Goal: Task Accomplishment & Management: Manage account settings

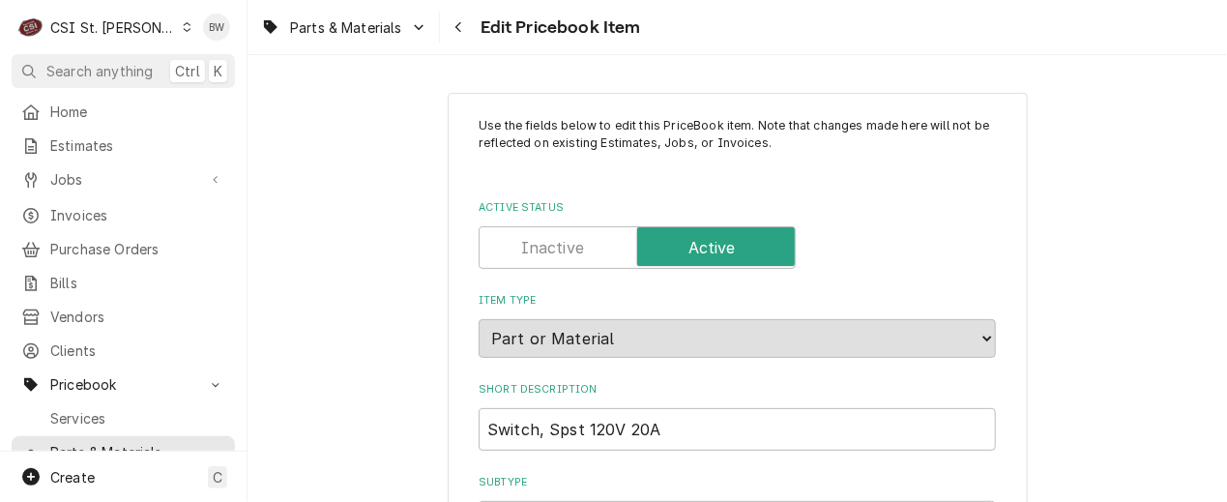
scroll to position [2274, 0]
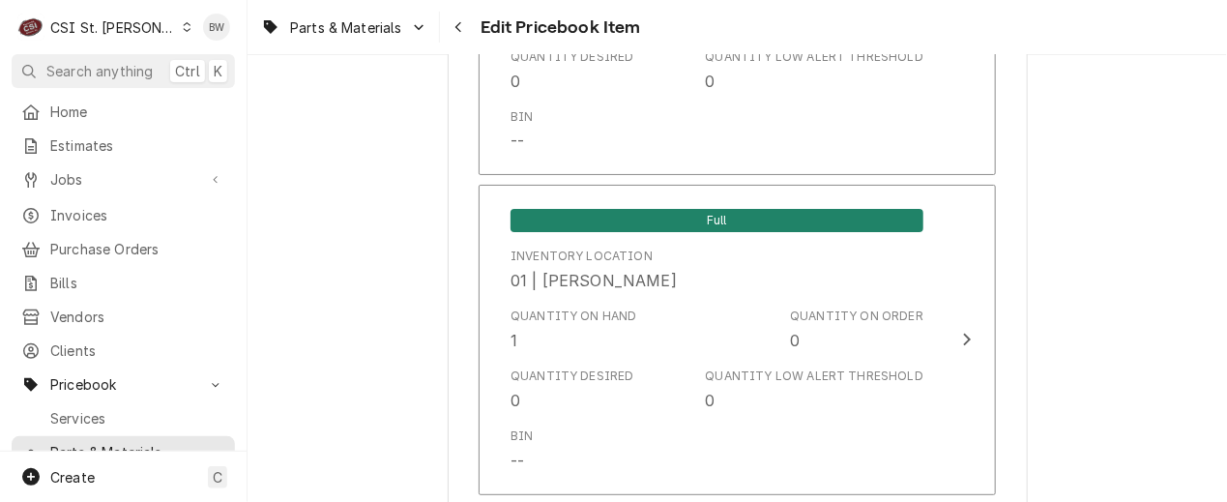
drag, startPoint x: 1168, startPoint y: 280, endPoint x: 1130, endPoint y: 271, distance: 38.9
click at [654, 46] on div "Parts & Materials Edit Pricebook Item" at bounding box center [736, 27] width 979 height 54
click at [465, 25] on div "Navigate back" at bounding box center [459, 26] width 19 height 19
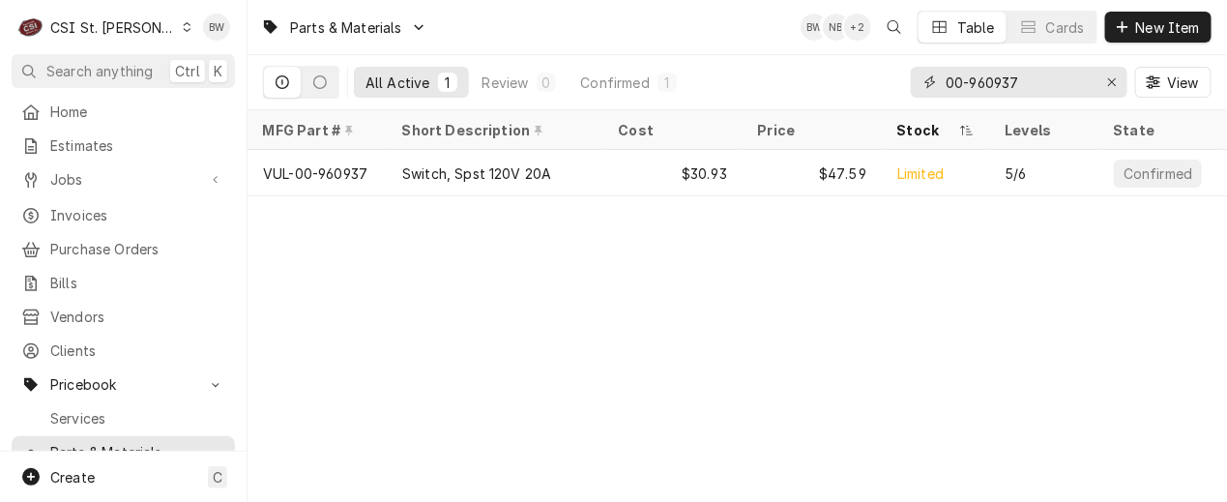
drag, startPoint x: 1037, startPoint y: 82, endPoint x: 928, endPoint y: 73, distance: 109.7
click at [928, 73] on div "00-960937" at bounding box center [1019, 82] width 217 height 31
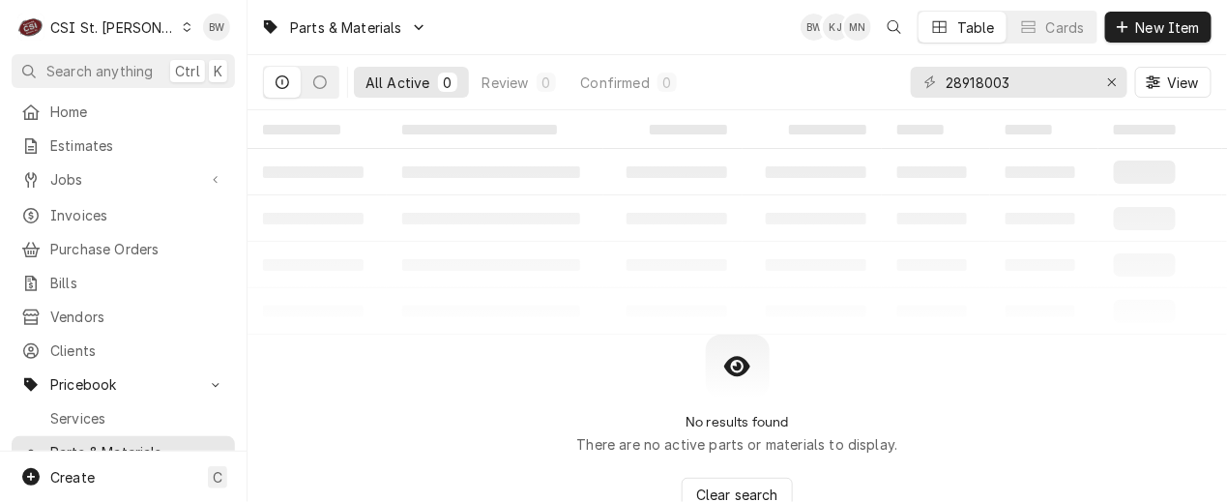
click at [466, 34] on div "Parts & Materials BW KJ MN Table Cards New Item" at bounding box center [736, 27] width 979 height 54
drag, startPoint x: 1035, startPoint y: 82, endPoint x: 917, endPoint y: 73, distance: 118.3
click at [917, 73] on div "28918003" at bounding box center [1019, 82] width 217 height 31
click at [990, 80] on input "6006801" at bounding box center [1017, 82] width 145 height 31
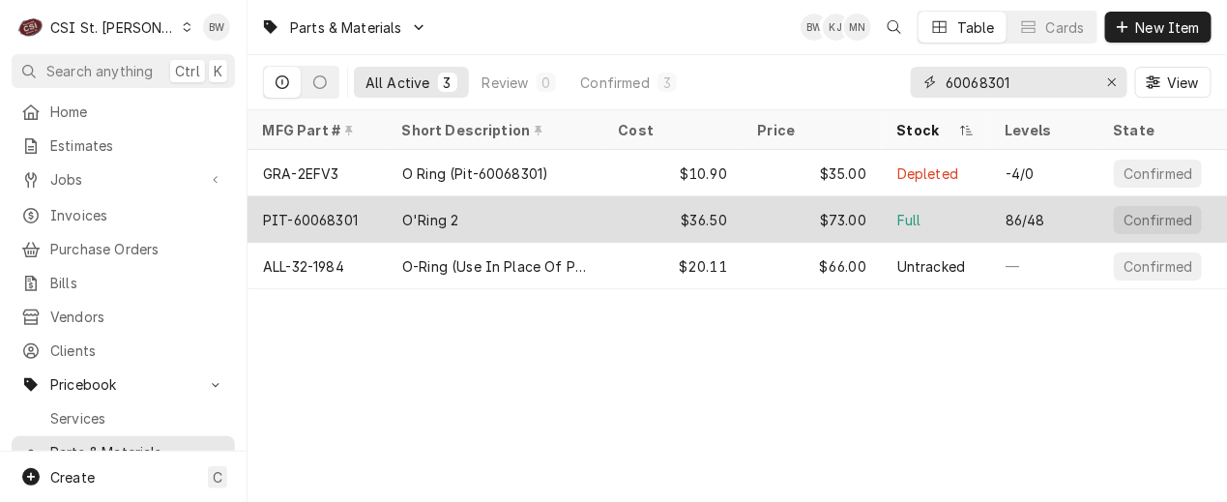
type input "60068301"
click at [365, 212] on div "PIT-60068301" at bounding box center [316, 219] width 139 height 46
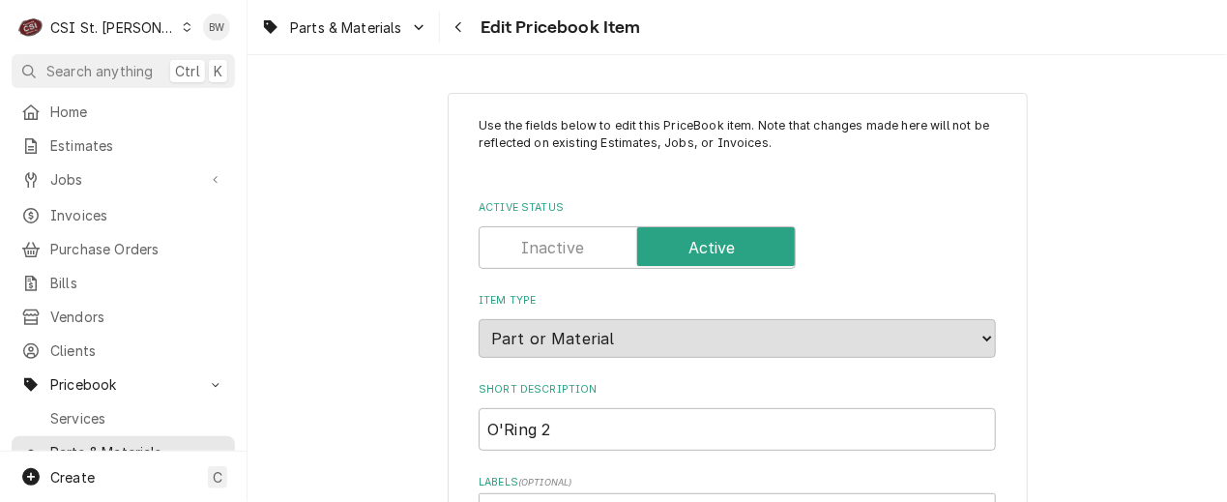
type textarea "x"
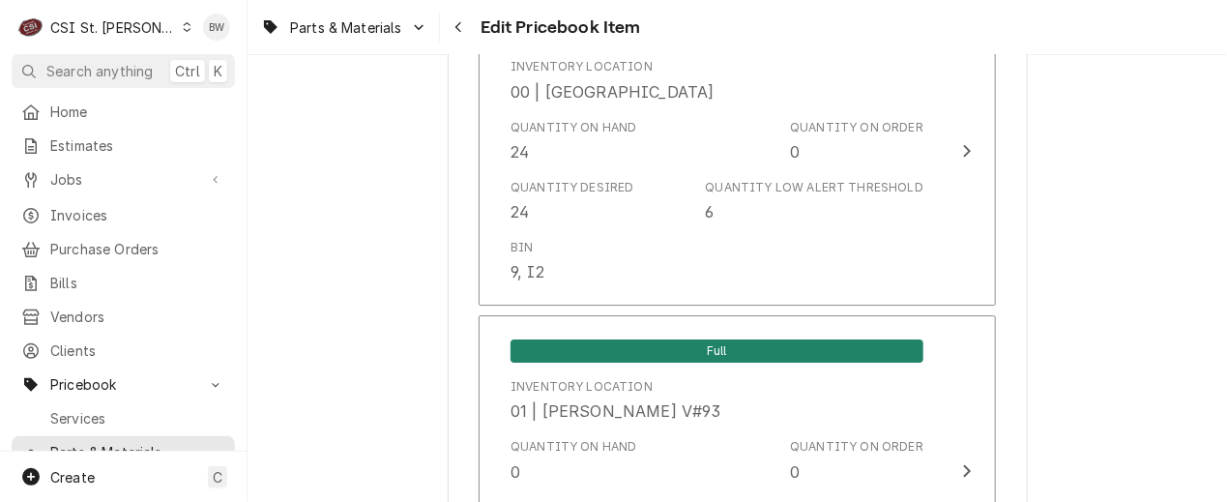
scroll to position [1837, 0]
